Goal: Task Accomplishment & Management: Use online tool/utility

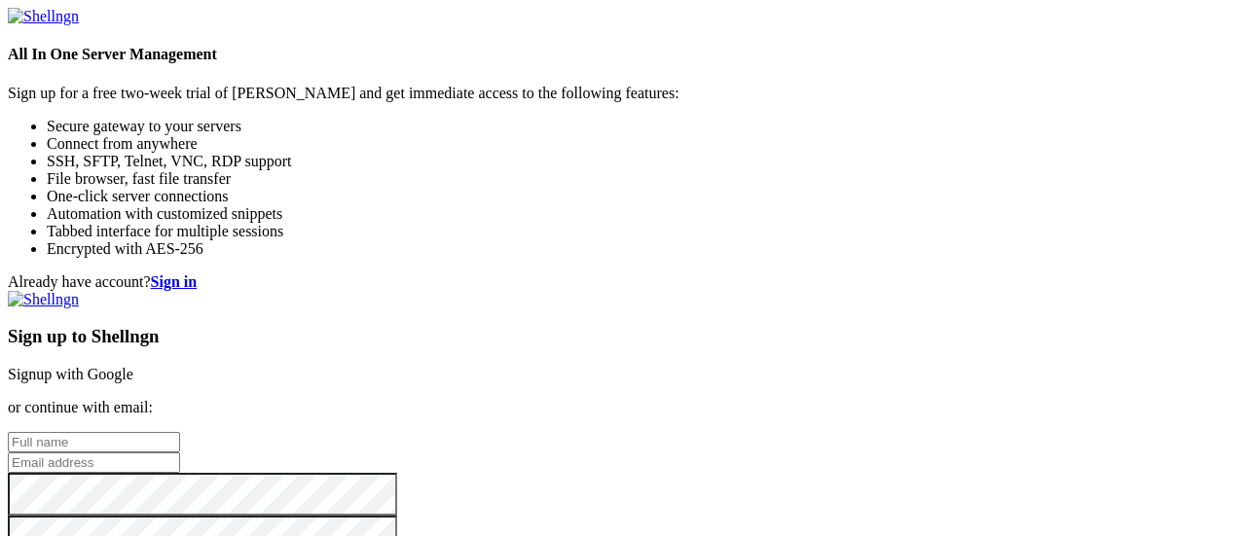
click at [133, 366] on link "Signup with Google" at bounding box center [71, 374] width 126 height 17
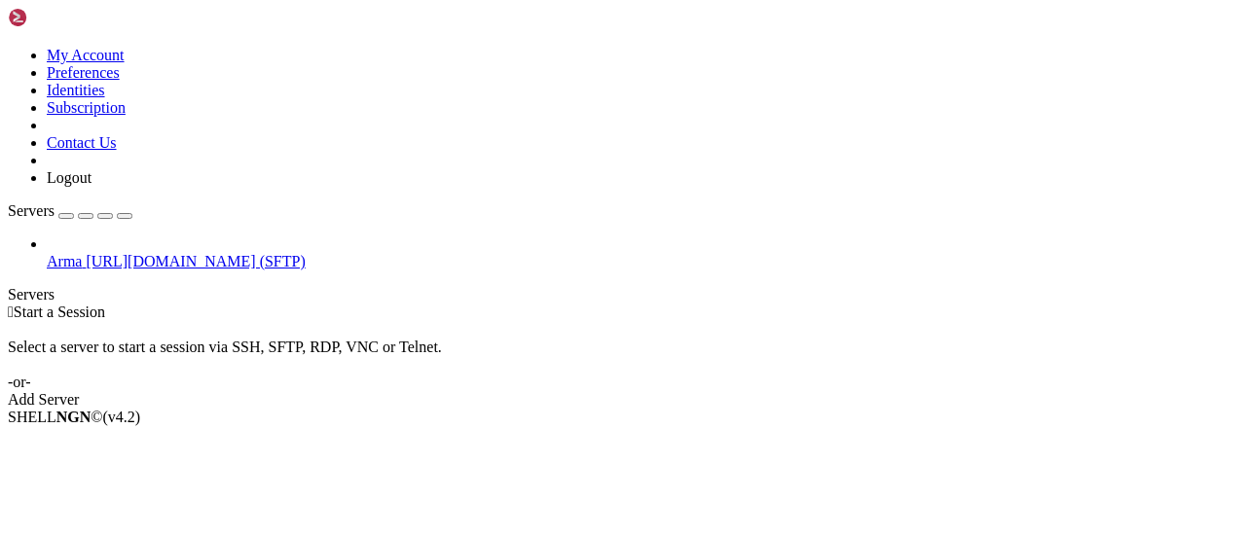
click at [725, 391] on link "Add Server" at bounding box center [623, 400] width 1230 height 18
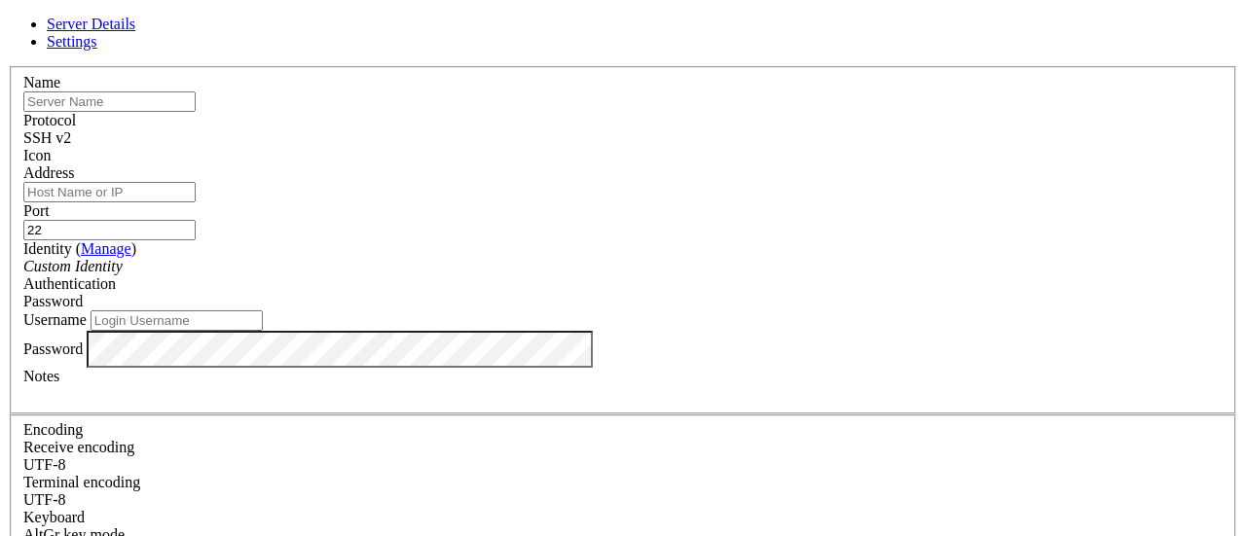
click at [196, 112] on input "text" at bounding box center [109, 101] width 172 height 20
type input "CDNWARE"
click at [71, 136] on span "SSH v2" at bounding box center [47, 137] width 48 height 17
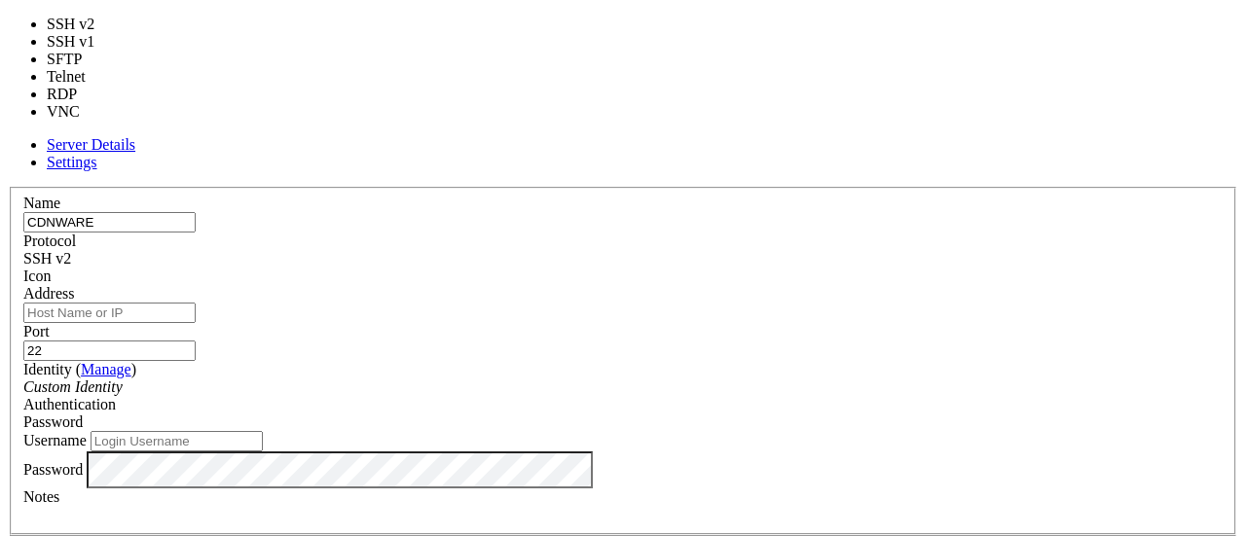
click at [71, 250] on span "SSH v2" at bounding box center [47, 258] width 48 height 17
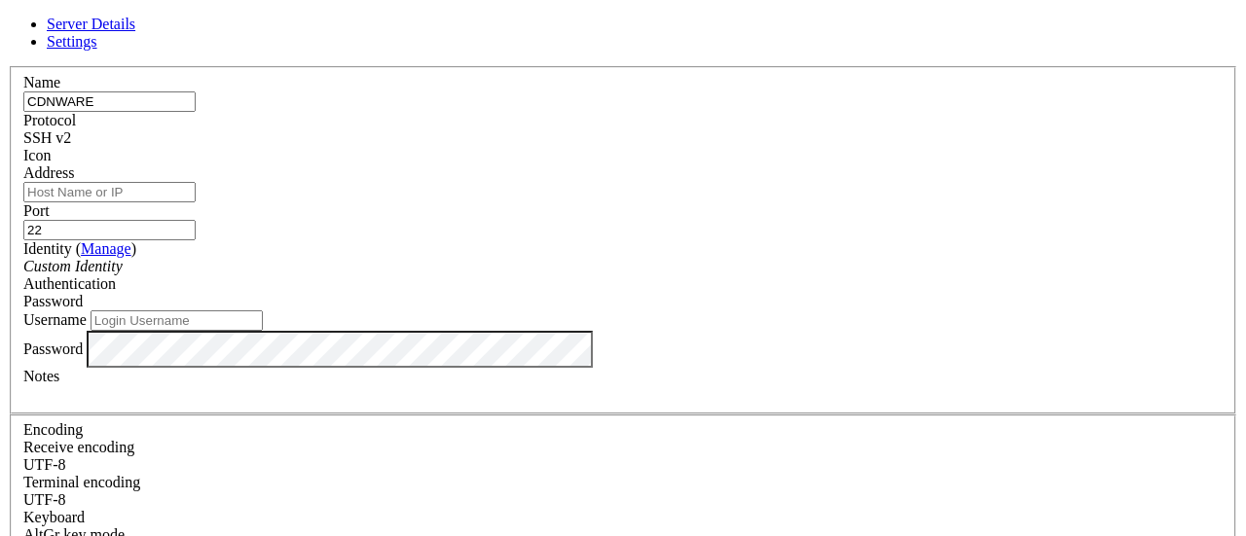
click at [71, 136] on span "SSH v2" at bounding box center [47, 137] width 48 height 17
click at [196, 202] on input "Address" at bounding box center [109, 192] width 172 height 20
paste input "[URL][TECHNICAL_ID]"
type input "[TECHNICAL_ID]"
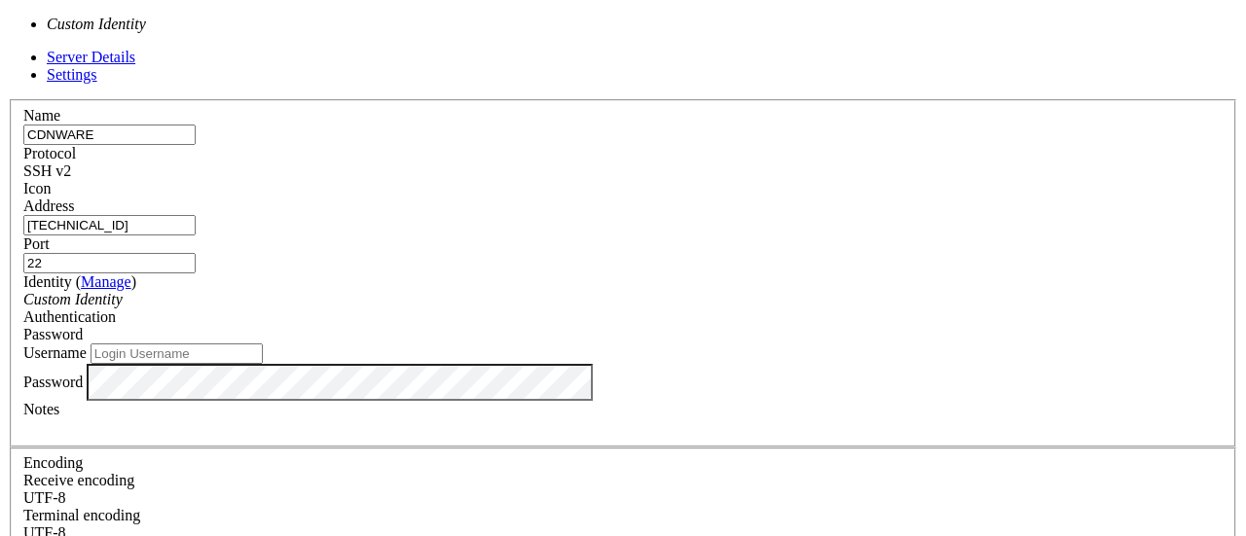
click at [578, 291] on div "Custom Identity" at bounding box center [622, 300] width 1199 height 18
click at [740, 326] on div "Password" at bounding box center [622, 335] width 1199 height 18
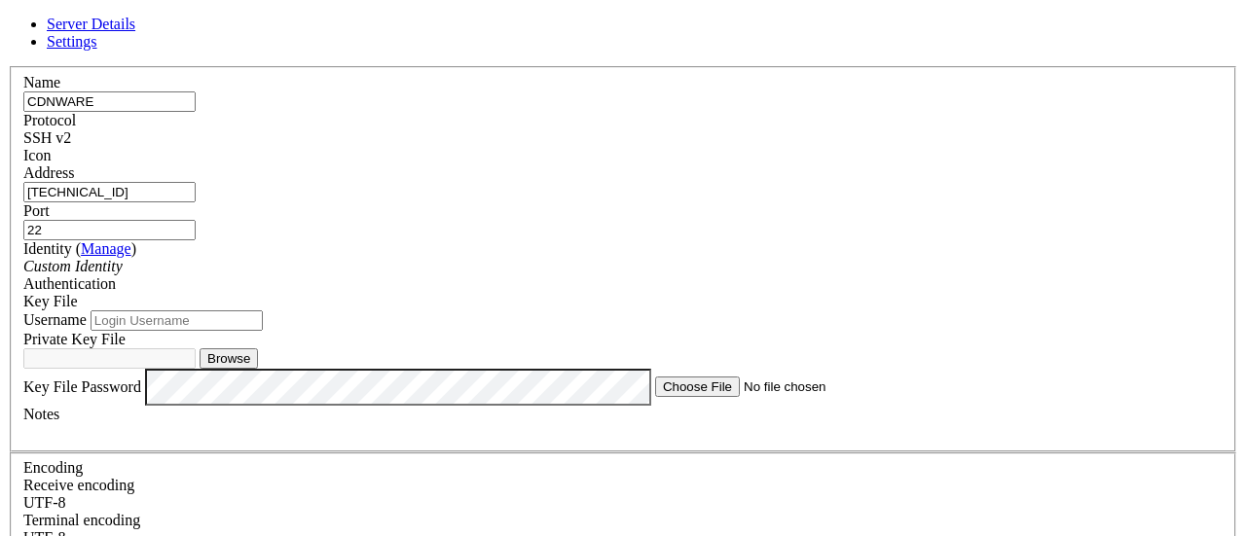
click at [258, 369] on button "Browse" at bounding box center [228, 358] width 58 height 20
type input "ssh-key-2025-10-01.key"
click at [263, 331] on input "Username" at bounding box center [177, 320] width 172 height 20
type input "ubuntu"
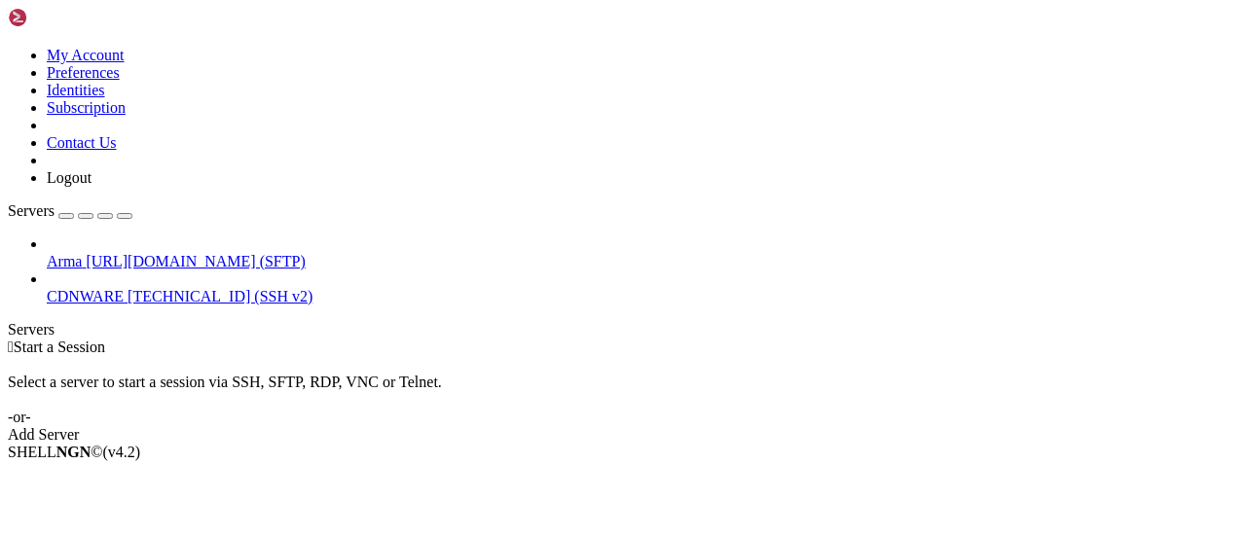
click at [105, 288] on span "CDNWARE" at bounding box center [85, 296] width 77 height 17
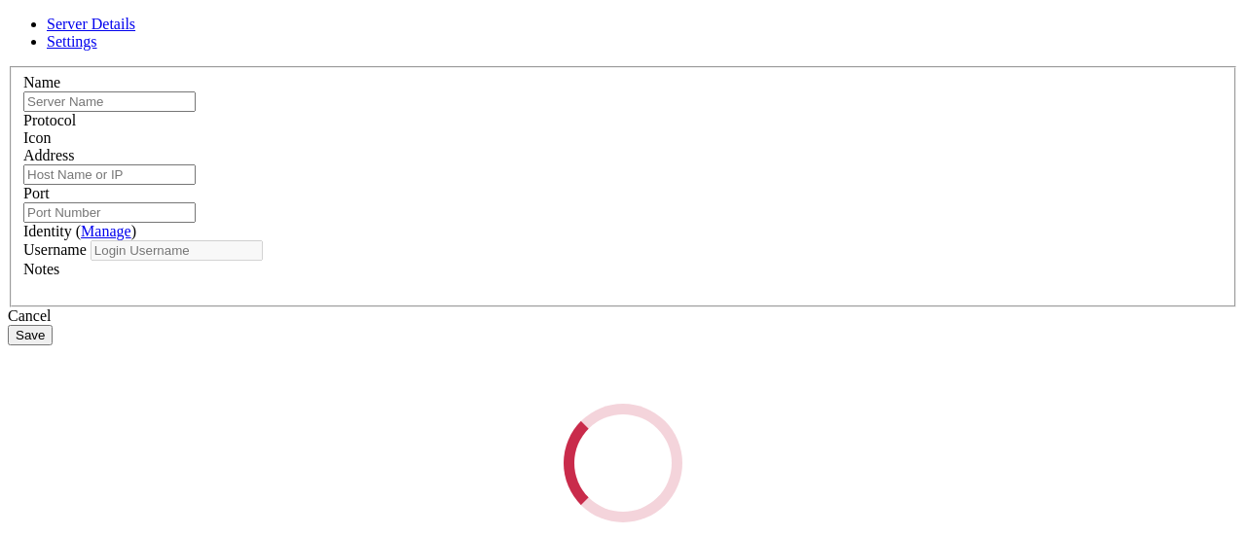
type input "CDNWARE"
type input "[TECHNICAL_ID]"
type input "22"
type input "ubuntu"
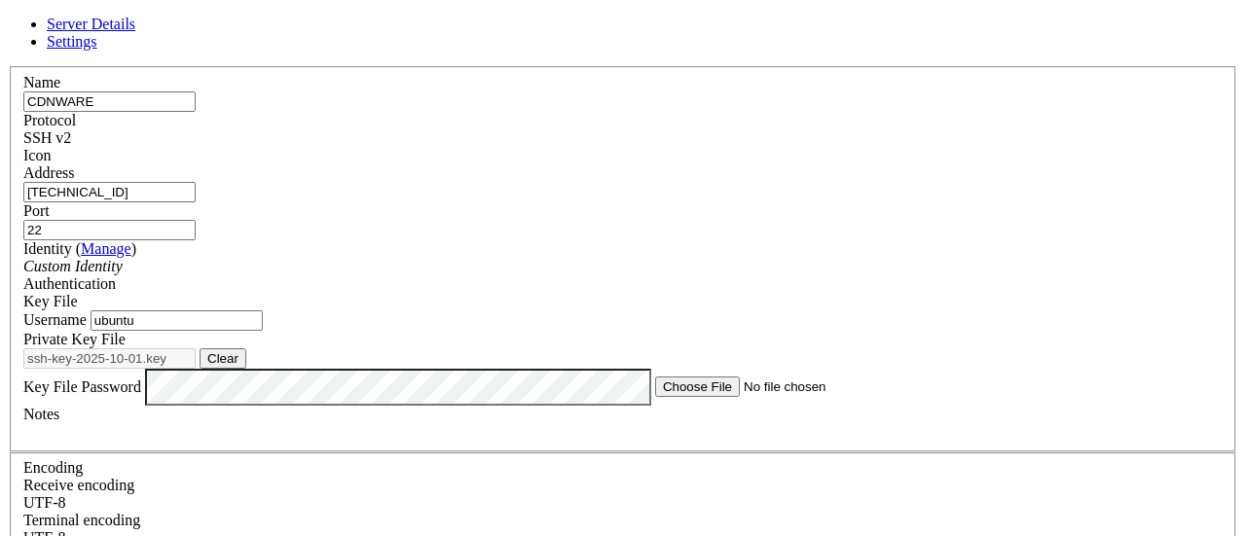
click at [196, 202] on input "[TECHNICAL_ID]" at bounding box center [109, 192] width 172 height 20
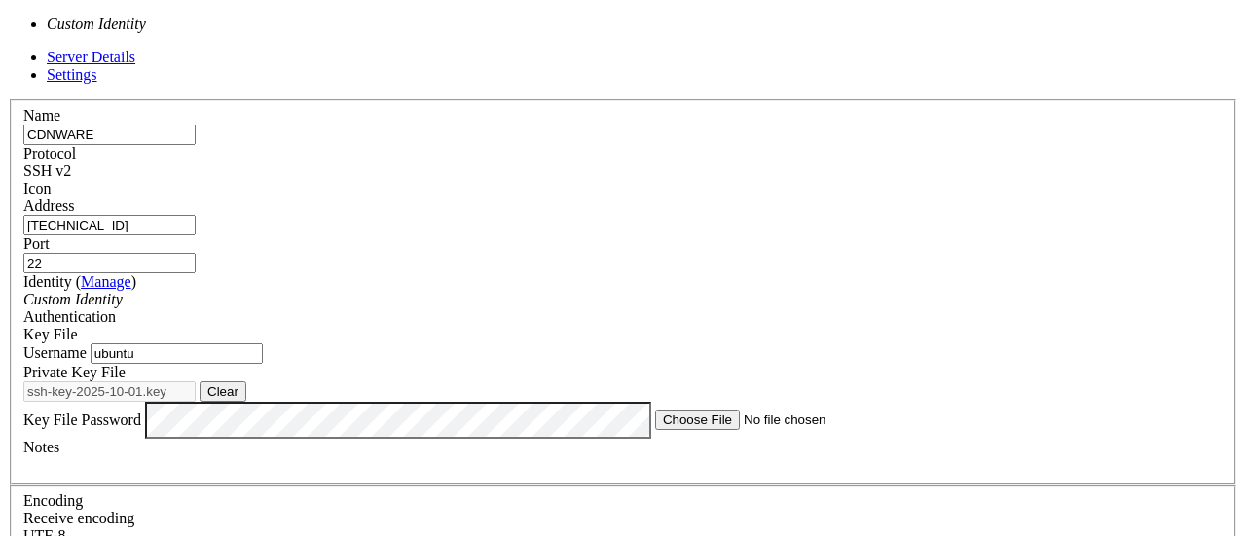
click at [572, 291] on div "Custom Identity" at bounding box center [622, 300] width 1199 height 18
click at [505, 273] on div "Identity ( Manage ) Custom Identity" at bounding box center [622, 290] width 1199 height 35
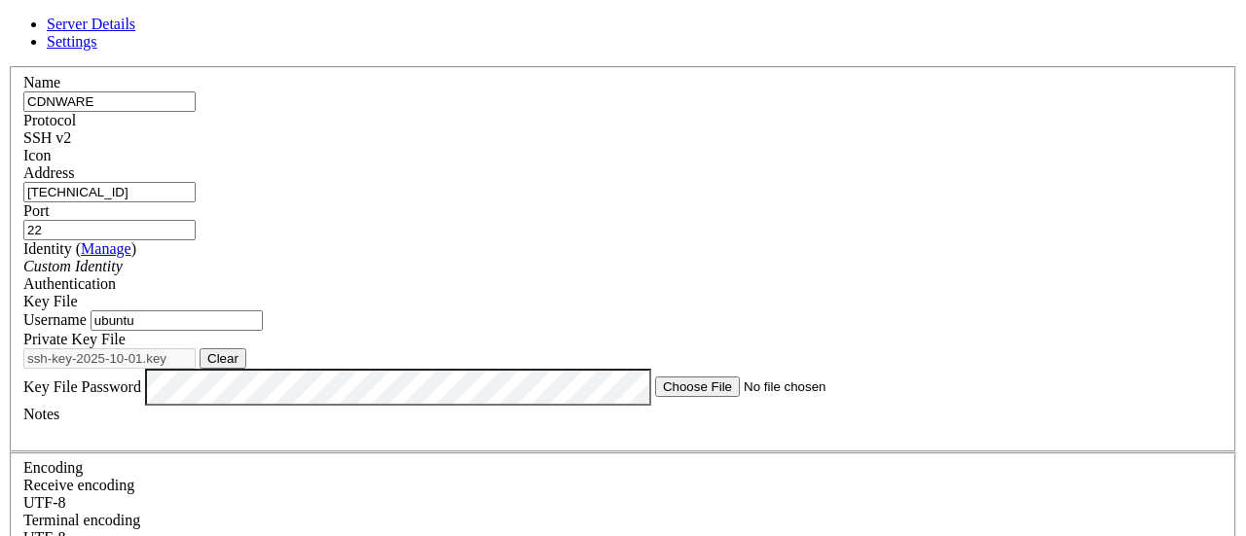
click at [817, 293] on div "Key File" at bounding box center [622, 302] width 1199 height 18
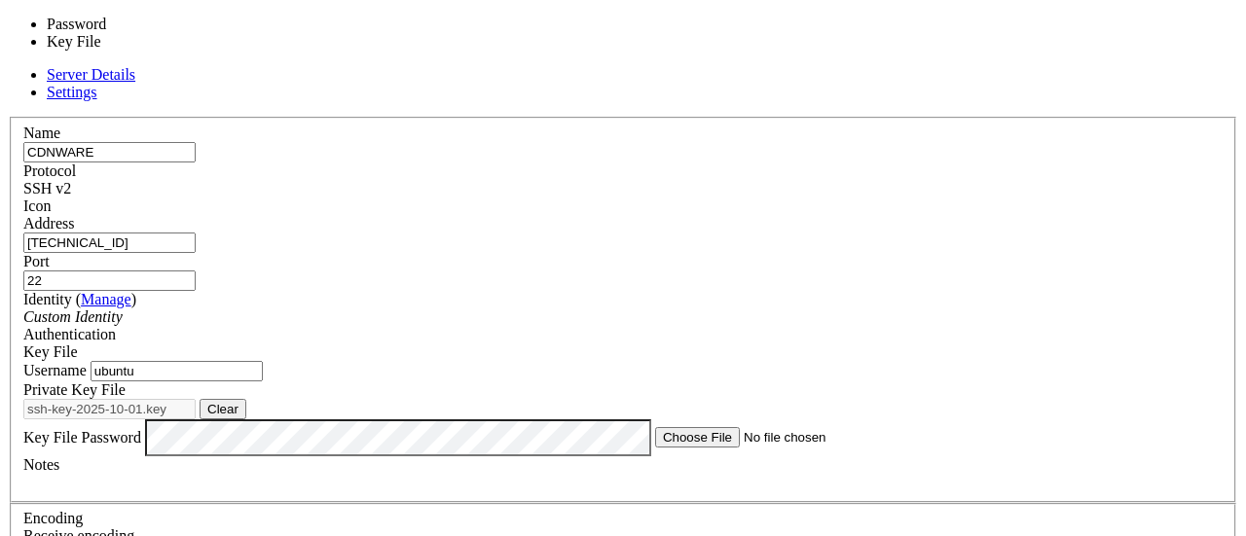
click at [817, 344] on div "Key File" at bounding box center [622, 353] width 1199 height 18
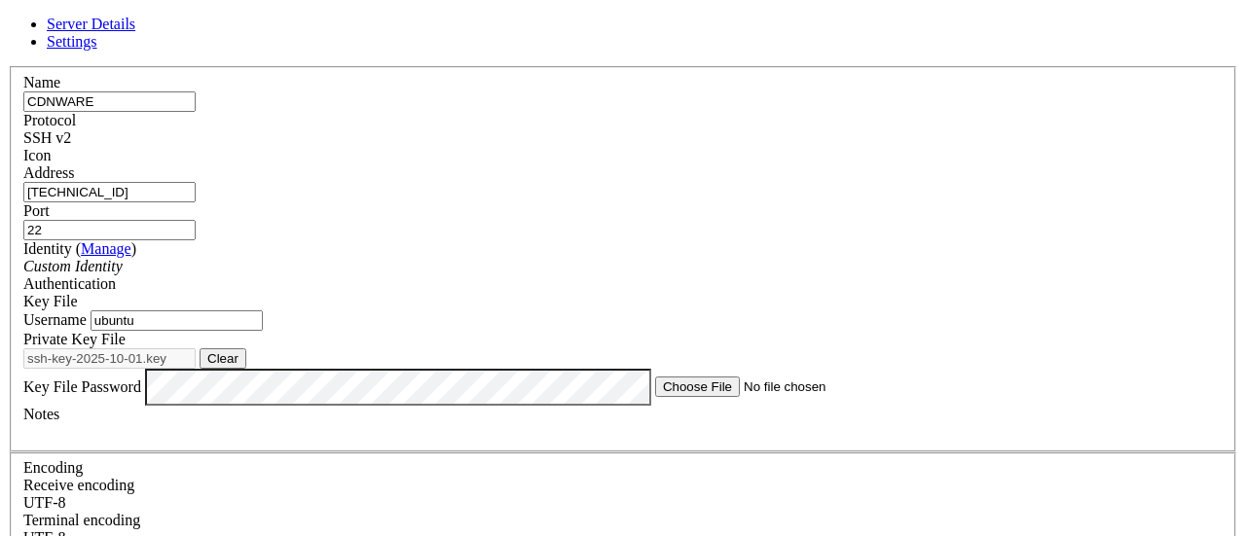
scroll to position [163, 0]
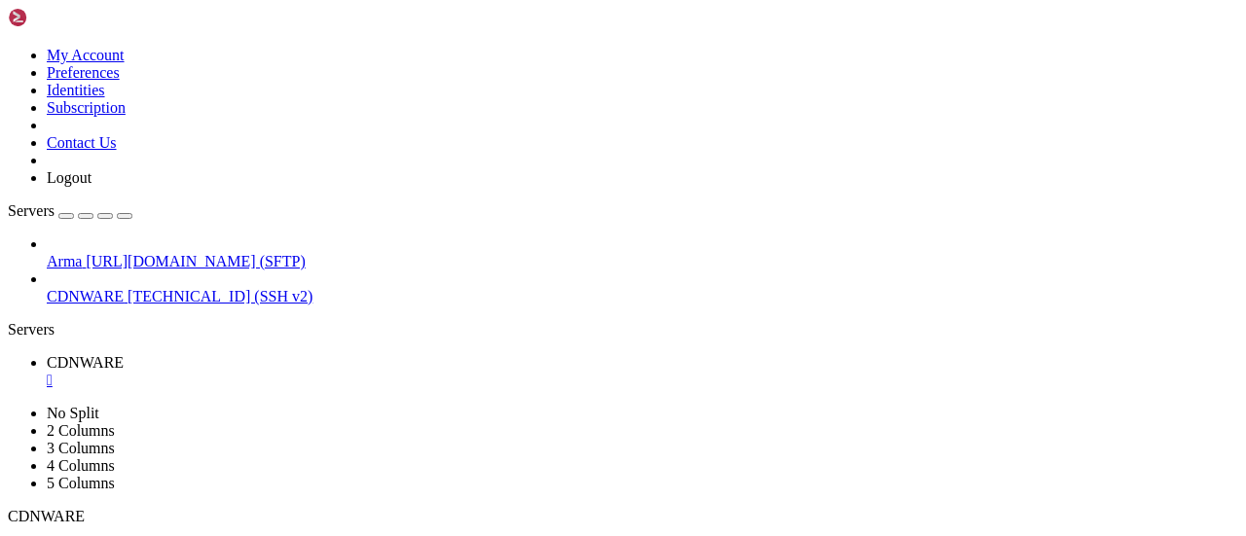
click at [131, 288] on span "[TECHNICAL_ID] (SSH v2)" at bounding box center [219, 296] width 185 height 17
click at [47, 288] on icon at bounding box center [47, 288] width 0 height 0
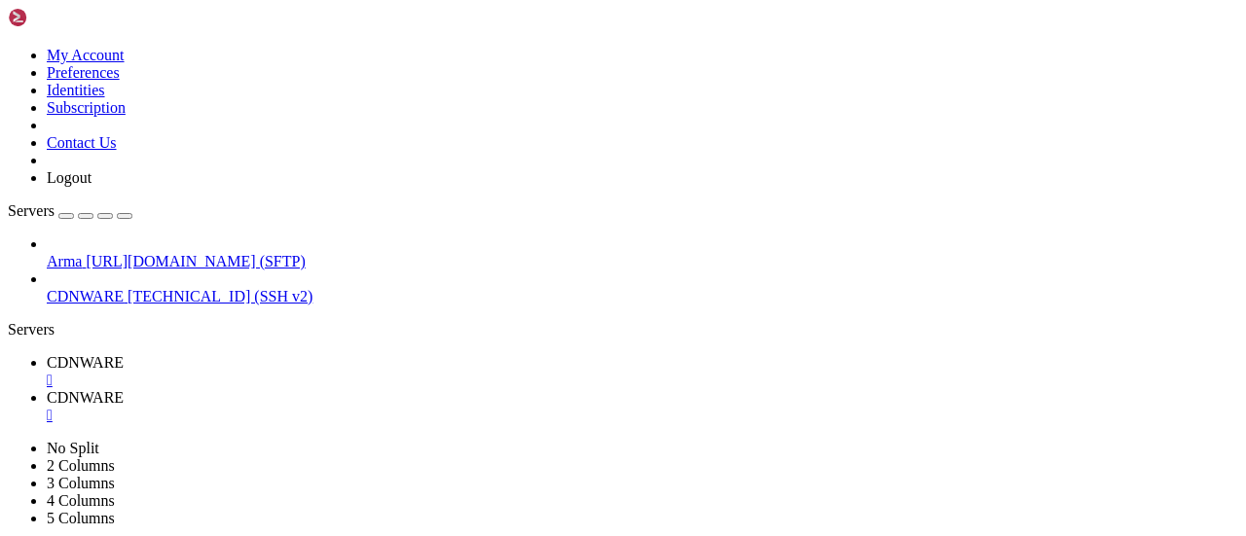
click at [47, 288] on icon at bounding box center [47, 288] width 0 height 0
